Goal: Task Accomplishment & Management: Use online tool/utility

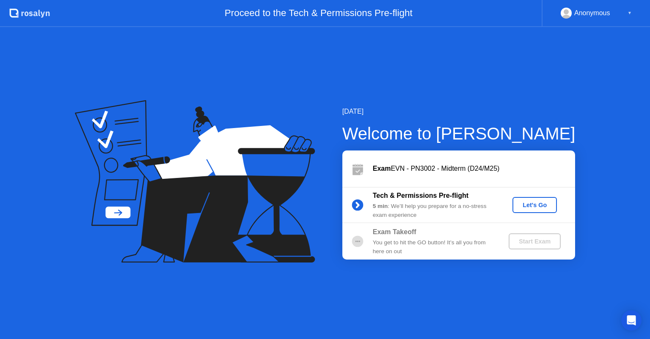
click at [540, 206] on div "Let's Go" at bounding box center [534, 205] width 38 height 7
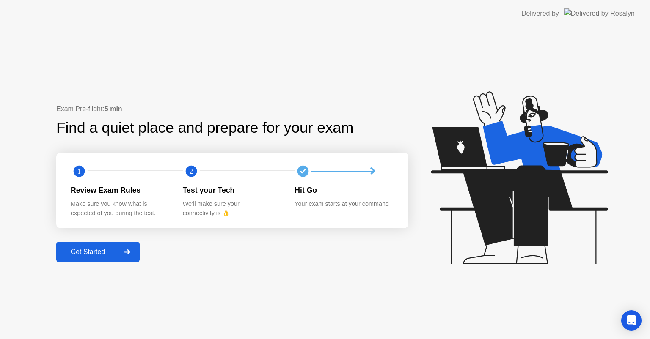
click at [129, 249] on icon at bounding box center [127, 251] width 6 height 5
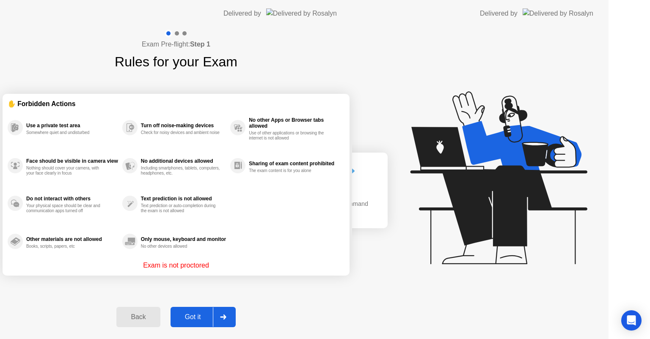
click at [131, 257] on div "Exam Pre-flight: Step 1 Rules for your Exam ✋ Forbidden Actions Use a private t…" at bounding box center [176, 183] width 352 height 312
click at [93, 254] on div "Exam Pre-flight: Step 1 Rules for your Exam ✋ Forbidden Actions Use a private t…" at bounding box center [176, 183] width 352 height 312
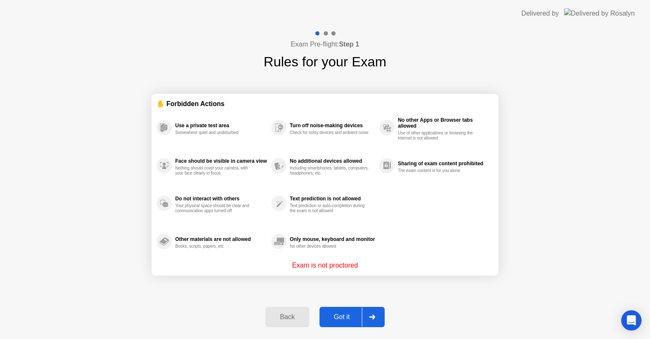
click at [354, 318] on div "Got it" at bounding box center [342, 317] width 40 height 8
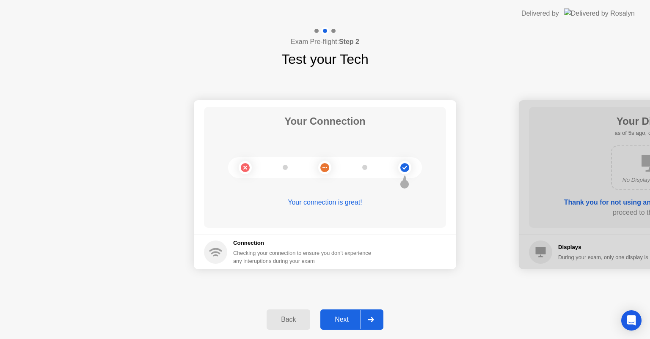
click at [348, 326] on button "Next" at bounding box center [351, 320] width 63 height 20
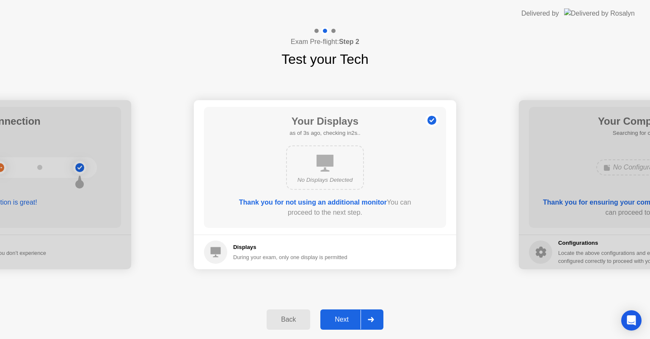
click at [348, 326] on button "Next" at bounding box center [351, 320] width 63 height 20
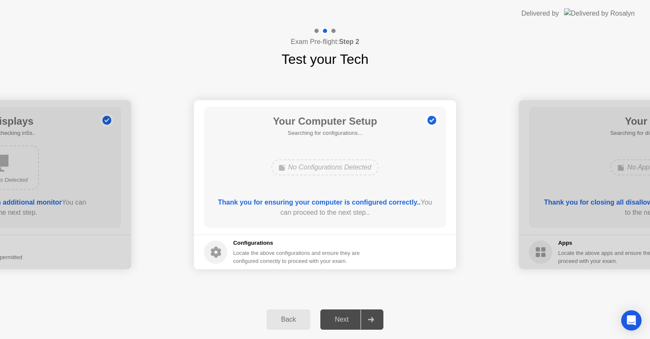
click at [339, 320] on div "Next" at bounding box center [342, 320] width 38 height 8
click at [387, 318] on div "Back Next" at bounding box center [325, 319] width 650 height 39
click at [376, 319] on div at bounding box center [370, 319] width 20 height 19
click at [348, 318] on div "Next" at bounding box center [342, 320] width 38 height 8
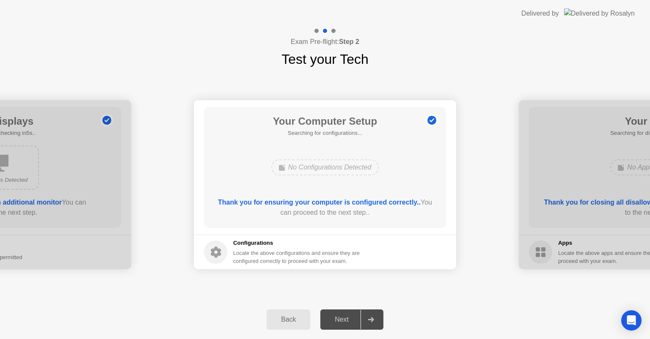
click at [348, 318] on div "Next" at bounding box center [342, 320] width 38 height 8
click at [344, 323] on div "Next" at bounding box center [342, 320] width 38 height 8
click at [341, 321] on div "Next" at bounding box center [342, 320] width 38 height 8
click at [377, 322] on div at bounding box center [370, 319] width 20 height 19
click at [349, 320] on div "Next" at bounding box center [342, 320] width 38 height 8
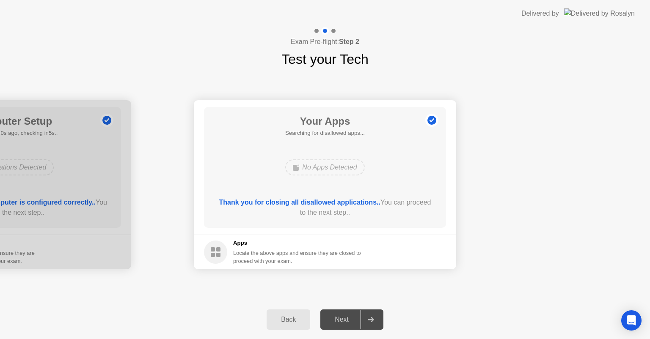
click at [353, 321] on div "Next" at bounding box center [342, 320] width 38 height 8
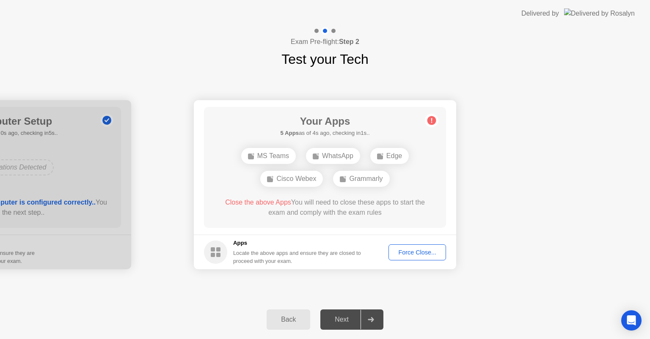
click at [406, 252] on div "Force Close..." at bounding box center [417, 252] width 52 height 7
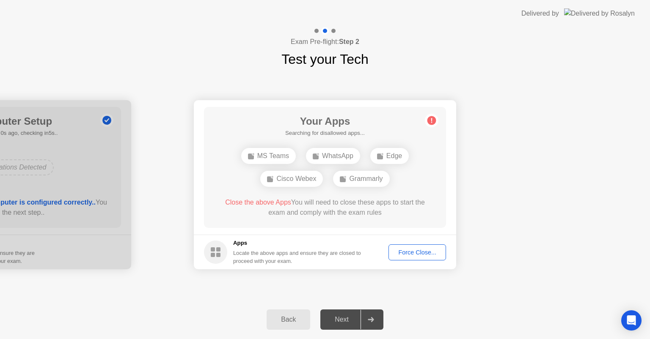
click at [342, 317] on div "Next" at bounding box center [342, 320] width 38 height 8
click at [432, 246] on button "Force Close..." at bounding box center [417, 252] width 58 height 16
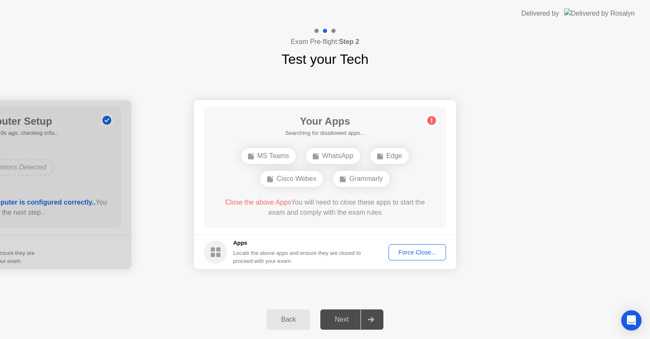
click at [411, 250] on div "Force Close..." at bounding box center [417, 252] width 52 height 7
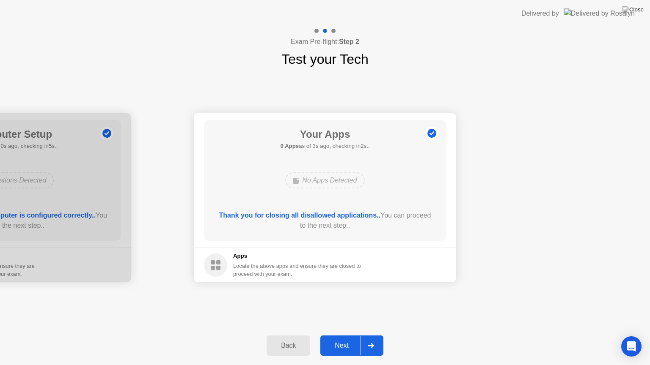
click at [340, 339] on button "Next" at bounding box center [351, 346] width 63 height 20
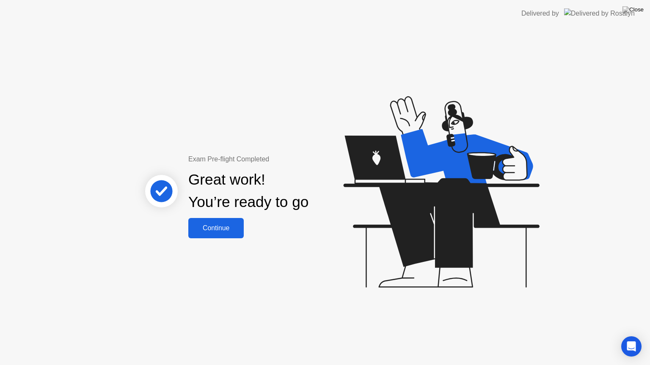
click at [225, 231] on div "Continue" at bounding box center [216, 229] width 50 height 8
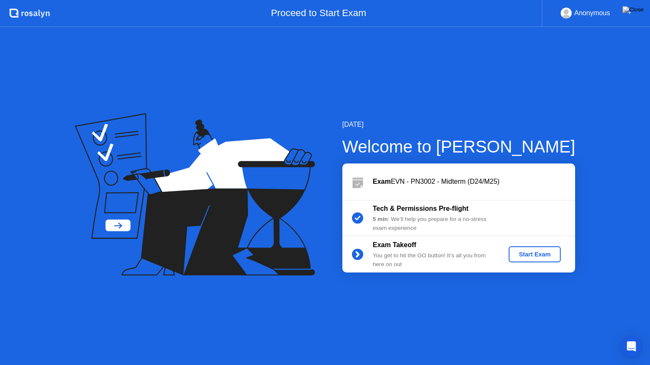
click at [526, 254] on div "Start Exam" at bounding box center [534, 254] width 45 height 7
